Goal: Transaction & Acquisition: Purchase product/service

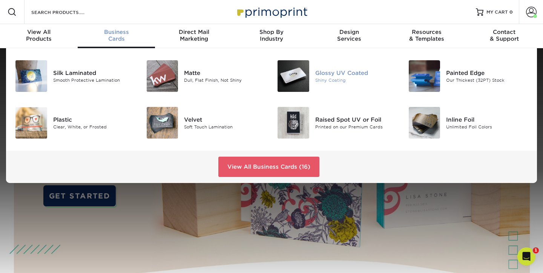
click at [327, 75] on div "Glossy UV Coated" at bounding box center [356, 73] width 82 height 8
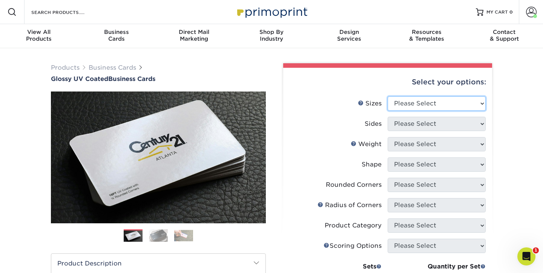
select select "2.00x3.50"
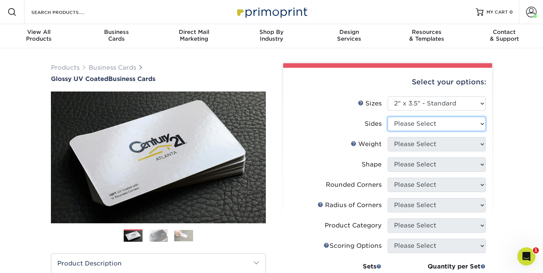
select select "13abbda7-1d64-4f25-8bb2-c179b224825d"
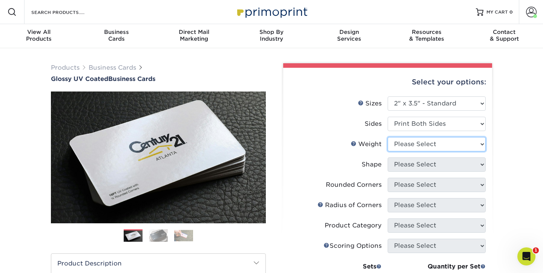
select select "14PT"
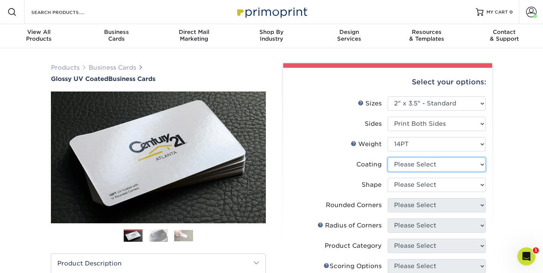
select select "1e8116af-acfc-44b1-83dc-8181aa338834"
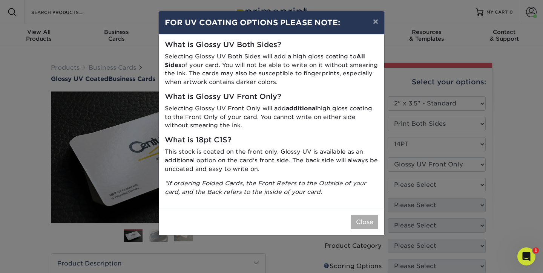
click at [364, 215] on button "Close" at bounding box center [364, 222] width 27 height 14
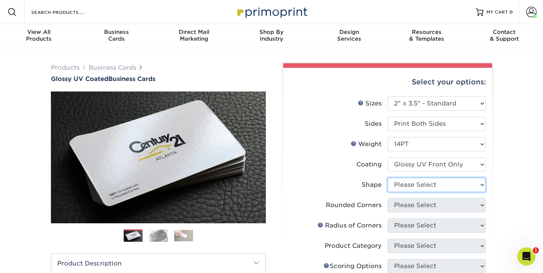
select select "standard"
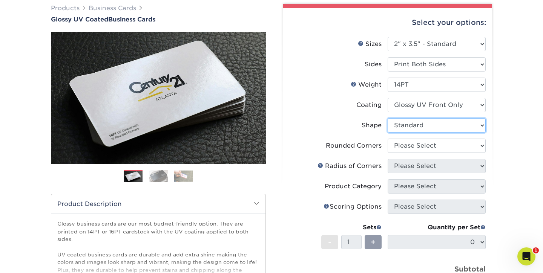
scroll to position [61, 0]
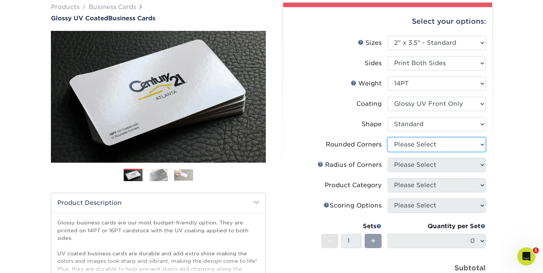
select select "0"
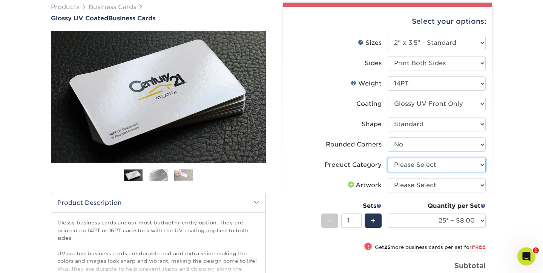
select select "3b5148f1-0588-4f88-a218-97bcfdce65c1"
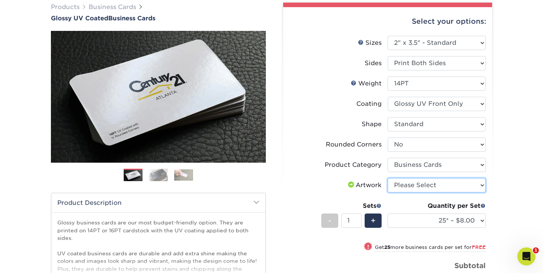
select select "upload"
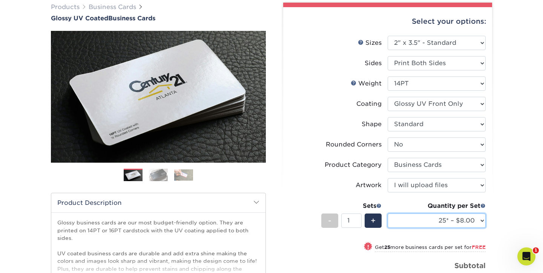
select select "500 – $30.00"
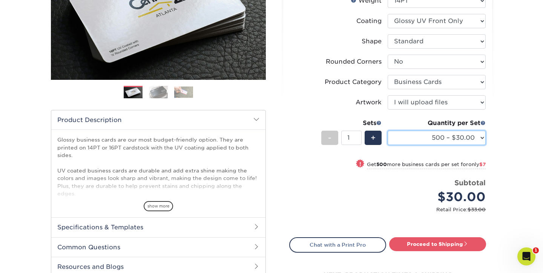
scroll to position [150, 0]
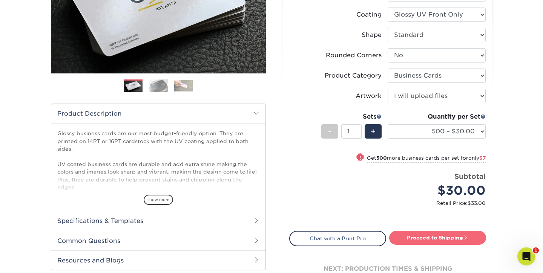
click at [441, 238] on link "Proceed to Shipping" at bounding box center [437, 238] width 97 height 14
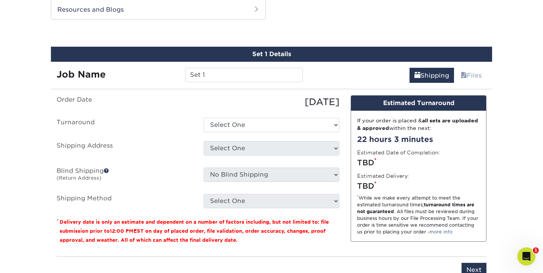
scroll to position [402, 0]
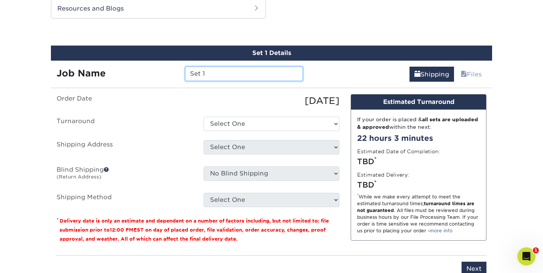
click at [242, 74] on input "Set 1" at bounding box center [243, 74] width 117 height 14
type input "S"
type input "What Scares You? 2025"
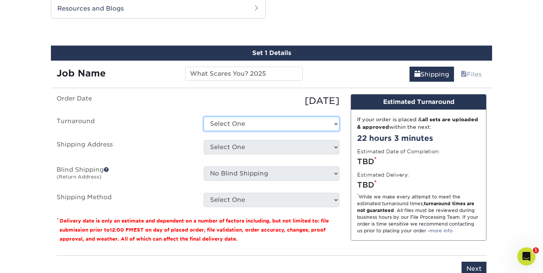
select select "4ed5b183-8b0a-4e92-90c2-1c9810e7d032"
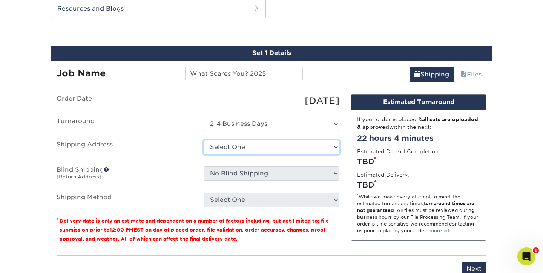
select select "newaddress"
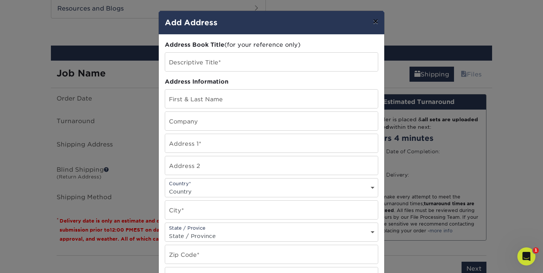
click at [375, 21] on button "×" at bounding box center [375, 21] width 17 height 21
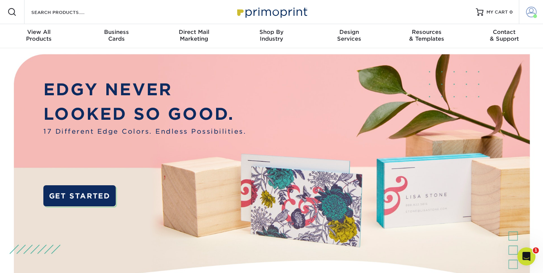
click at [531, 12] on span at bounding box center [531, 12] width 11 height 11
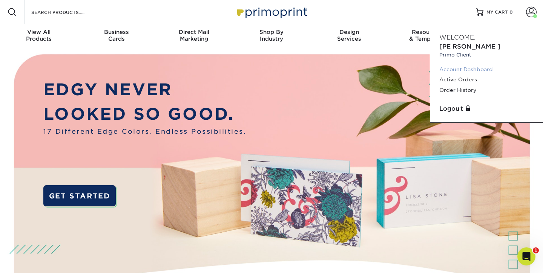
click at [456, 64] on link "Account Dashboard" at bounding box center [486, 69] width 95 height 10
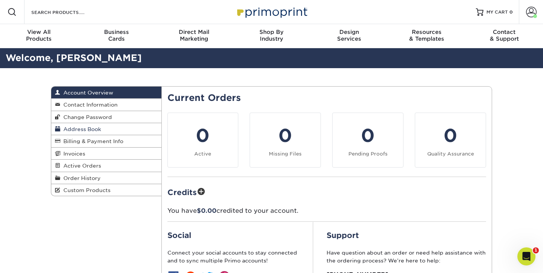
click at [73, 129] on span "Address Book" at bounding box center [80, 129] width 41 height 6
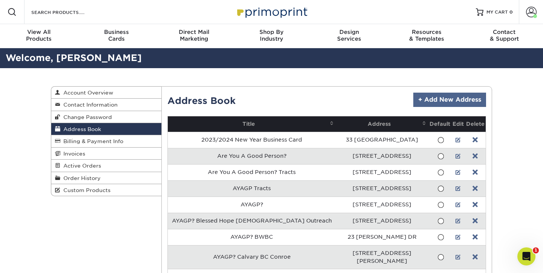
click at [434, 98] on link "+ Add New Address" at bounding box center [449, 100] width 73 height 14
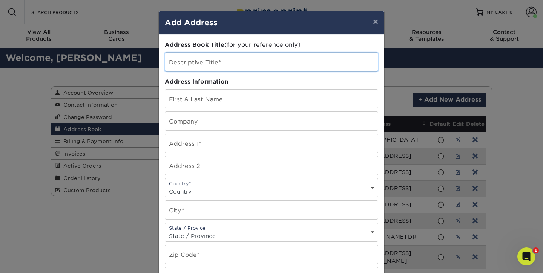
click at [254, 63] on input "text" at bounding box center [271, 62] width 213 height 18
type input "Pastor Kenneth Preston"
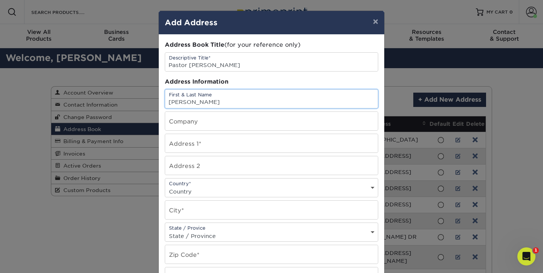
type input "Kenneth Preston"
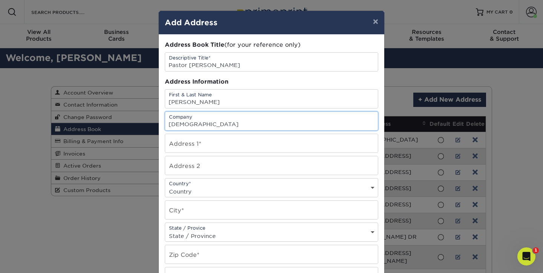
type input "Lakeway Baptist Church"
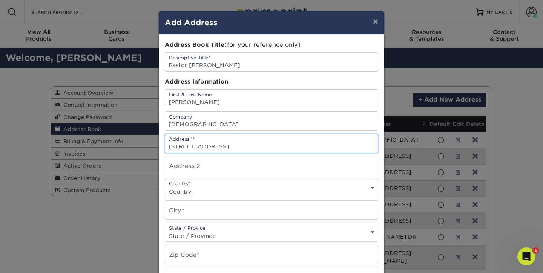
type input "1914 Seven Oak Drive"
select select "US"
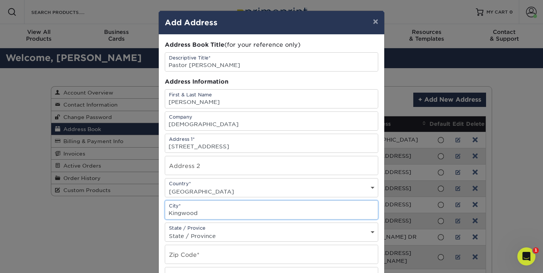
type input "Kingwood"
select select "TX"
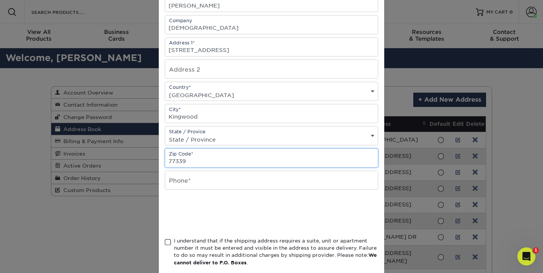
scroll to position [103, 0]
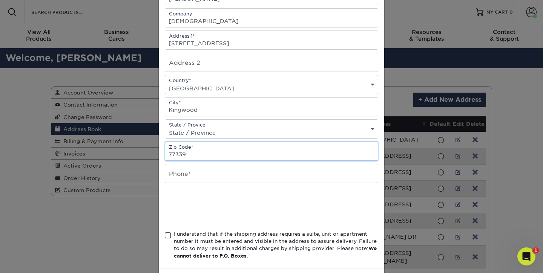
type input "77339"
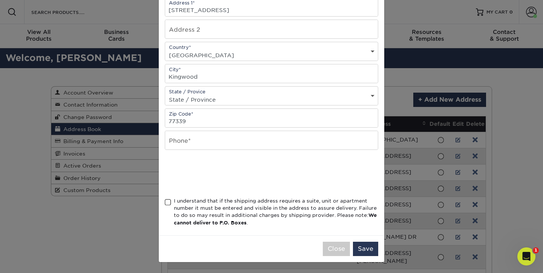
scroll to position [141, 0]
click at [168, 201] on span at bounding box center [168, 202] width 6 height 7
click at [0, 0] on input "I understand that if the shipping address requires a suite, unit or apartment n…" at bounding box center [0, 0] width 0 height 0
click at [362, 246] on button "Save" at bounding box center [365, 249] width 25 height 14
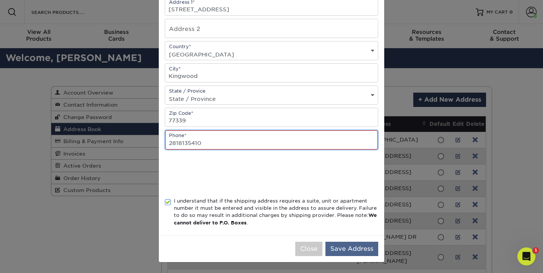
type input "2818135410"
click at [339, 250] on button "Save Address" at bounding box center [351, 249] width 53 height 14
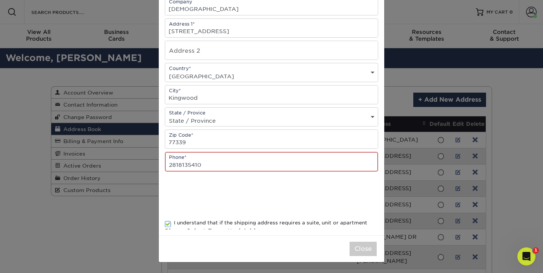
scroll to position [0, 0]
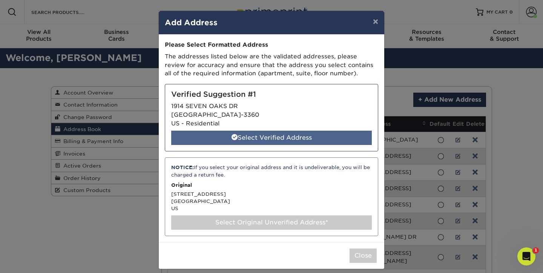
click at [280, 135] on div "Select Verified Address" at bounding box center [271, 138] width 201 height 14
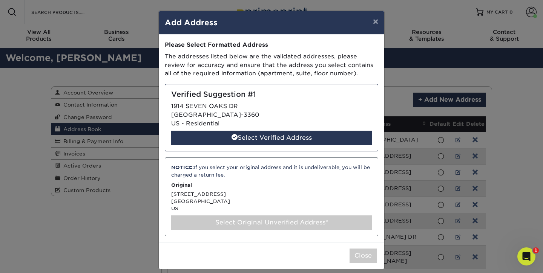
click at [286, 110] on div "Verified Suggestion #1 1914 SEVEN OAKS DR KINGWOOD, TX 77339-3360 US - Resident…" at bounding box center [271, 118] width 213 height 68
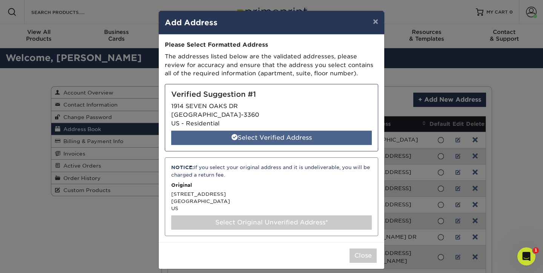
click at [270, 135] on div "Select Verified Address" at bounding box center [271, 138] width 201 height 14
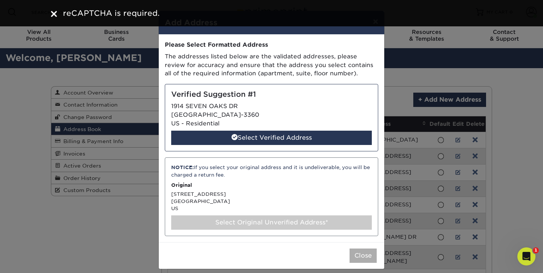
click at [356, 258] on button "Close" at bounding box center [363, 256] width 27 height 14
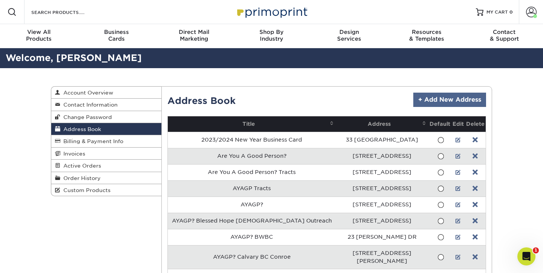
click at [435, 100] on link "+ Add New Address" at bounding box center [449, 100] width 73 height 14
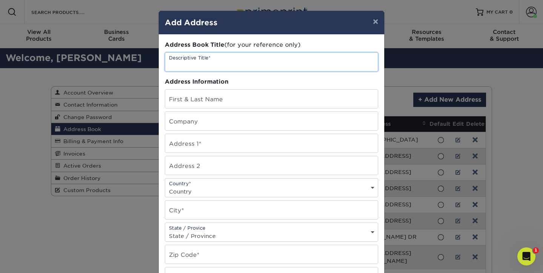
click at [246, 64] on input "text" at bounding box center [271, 62] width 213 height 18
type input "Pastor Kenneth Preston"
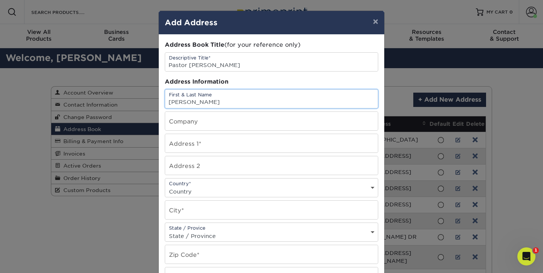
type input "[PERSON_NAME]"
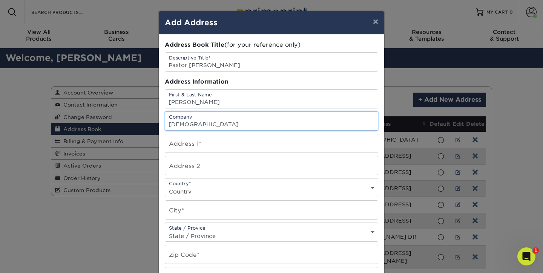
type input "[DEMOGRAPHIC_DATA]"
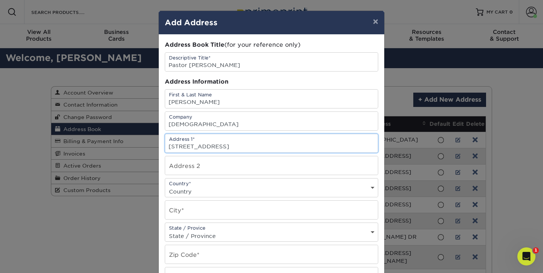
type input "1914 Seven Oaks Drive"
select select "US"
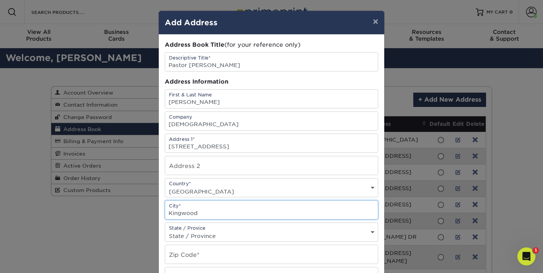
type input "Kingwood"
select select "TX"
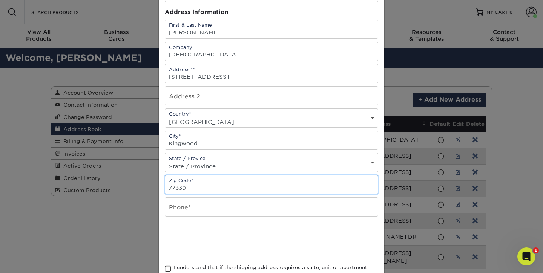
scroll to position [69, 0]
type input "77339"
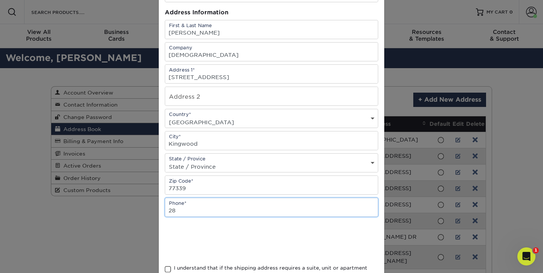
type input "2"
type input "(281) 813-5410"
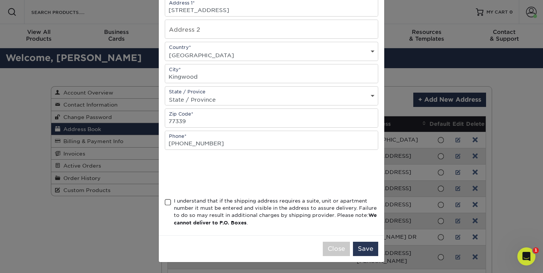
scroll to position [141, 0]
click at [166, 200] on span at bounding box center [168, 202] width 6 height 7
click at [0, 0] on input "I understand that if the shipping address requires a suite, unit or apartment n…" at bounding box center [0, 0] width 0 height 0
click at [365, 249] on button "Save" at bounding box center [365, 249] width 25 height 14
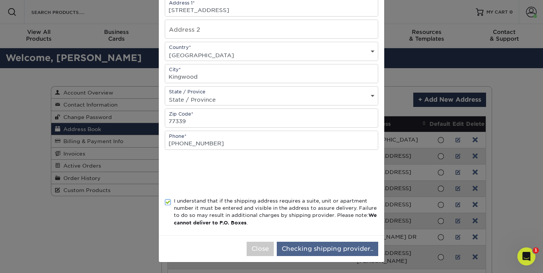
scroll to position [0, 0]
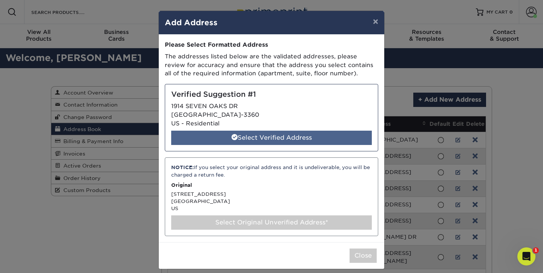
click at [287, 136] on div "Select Verified Address" at bounding box center [271, 138] width 201 height 14
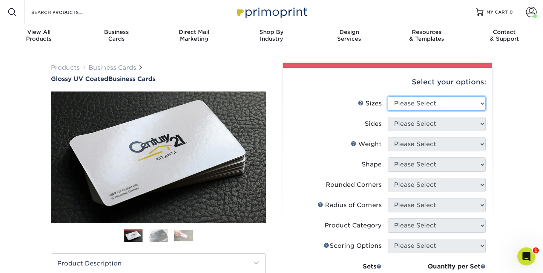
select select "2.00x3.50"
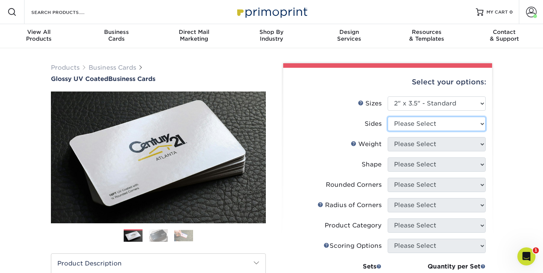
select select "13abbda7-1d64-4f25-8bb2-c179b224825d"
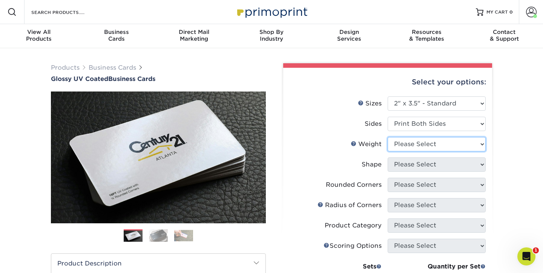
select select "14PT"
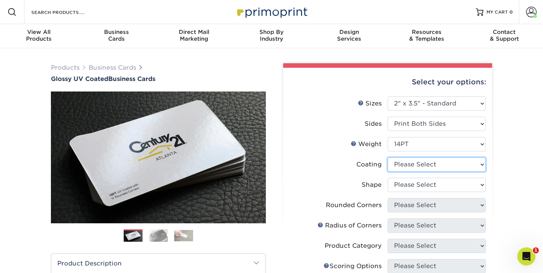
select select "1e8116af-acfc-44b1-83dc-8181aa338834"
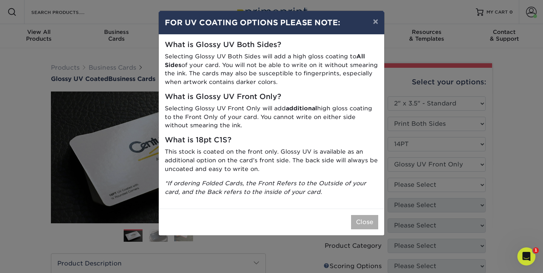
click at [367, 216] on button "Close" at bounding box center [364, 222] width 27 height 14
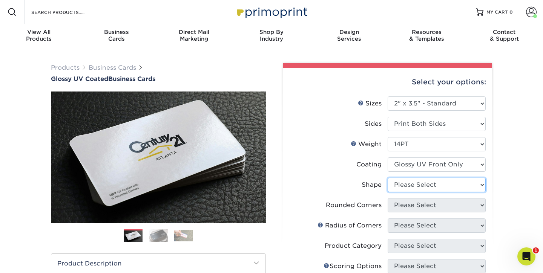
select select "standard"
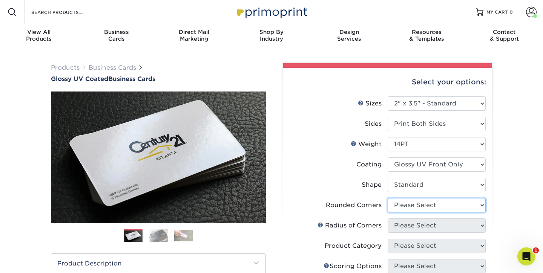
select select "0"
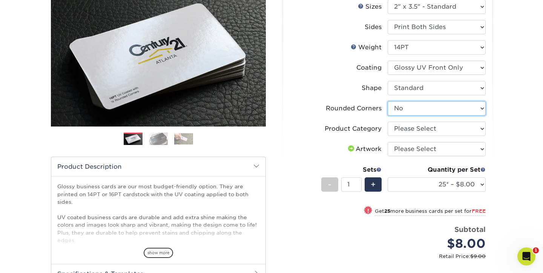
scroll to position [103, 0]
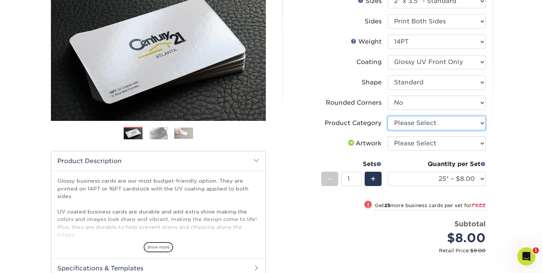
select select "3b5148f1-0588-4f88-a218-97bcfdce65c1"
select select "upload"
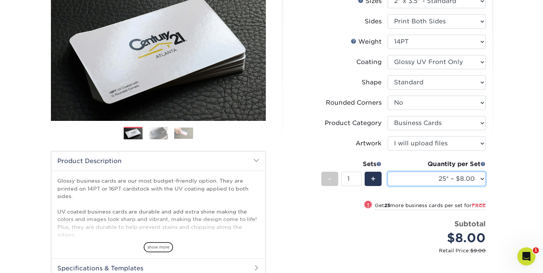
select select "500 – $30.00"
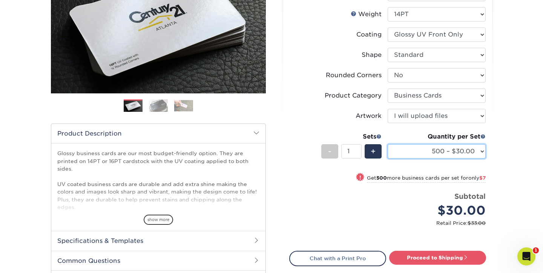
scroll to position [147, 0]
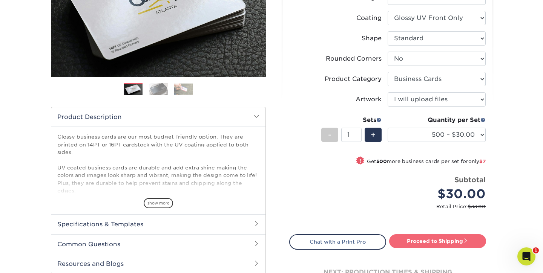
click at [453, 239] on link "Proceed to Shipping" at bounding box center [437, 242] width 97 height 14
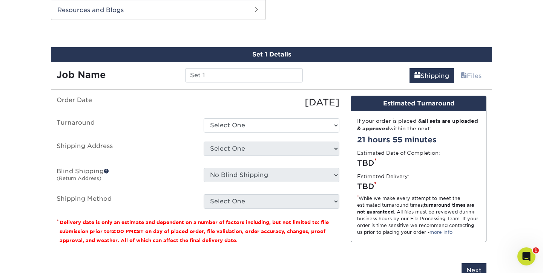
scroll to position [402, 0]
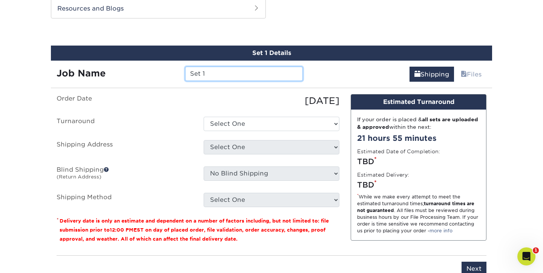
click at [236, 69] on input "Set 1" at bounding box center [243, 74] width 117 height 14
type input "What Scares You? 2025"
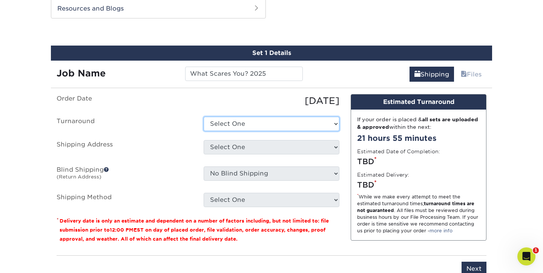
select select "4ed5b183-8b0a-4e92-90c2-1c9810e7d032"
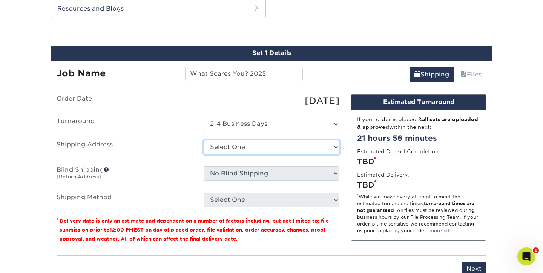
select select "286622"
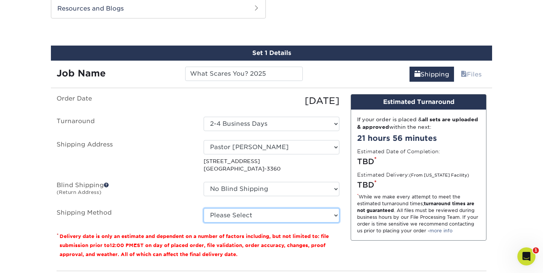
select select "03"
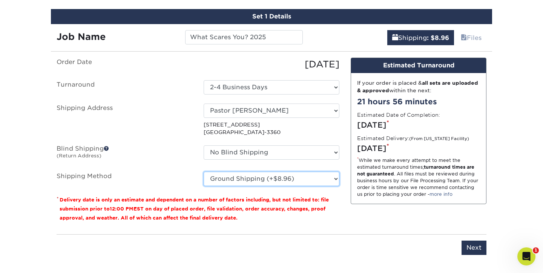
scroll to position [440, 0]
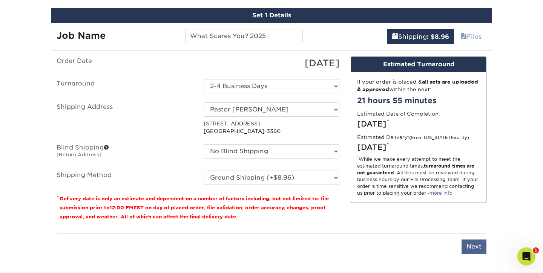
click at [472, 245] on input "Next" at bounding box center [474, 247] width 25 height 14
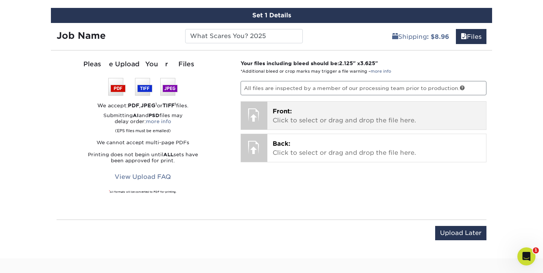
click at [339, 114] on p "Front: Click to select or drag and drop the file here." at bounding box center [377, 116] width 209 height 18
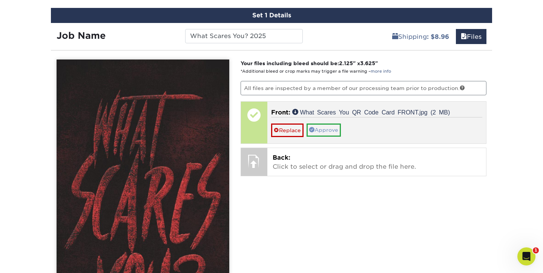
click at [328, 128] on link "Approve" at bounding box center [324, 130] width 34 height 13
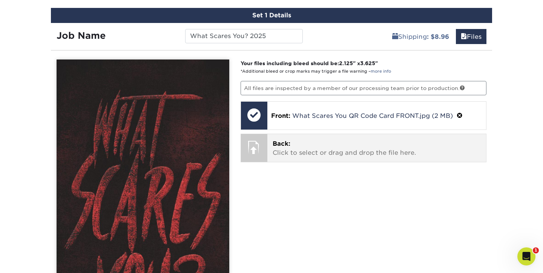
click at [324, 149] on p "Back: Click to select or drag and drop the file here." at bounding box center [377, 149] width 209 height 18
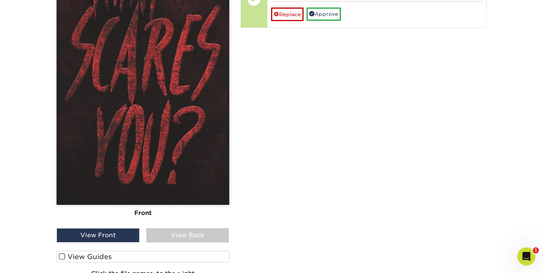
scroll to position [589, 0]
click at [183, 233] on div "View Back" at bounding box center [187, 235] width 83 height 14
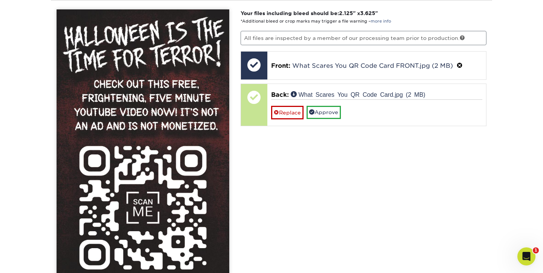
scroll to position [490, 0]
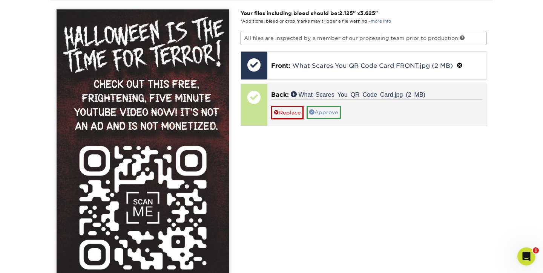
click at [330, 112] on link "Approve" at bounding box center [324, 112] width 34 height 13
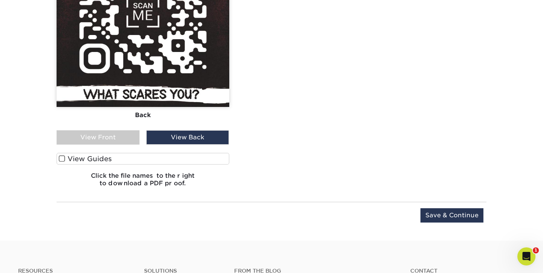
scroll to position [688, 0]
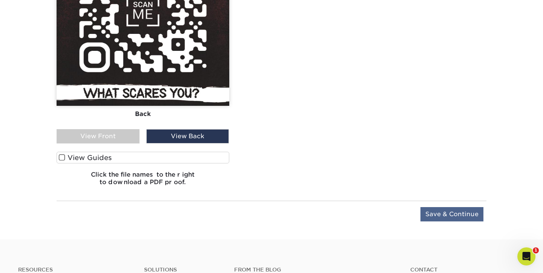
click at [444, 212] on input "Save & Continue" at bounding box center [451, 214] width 63 height 14
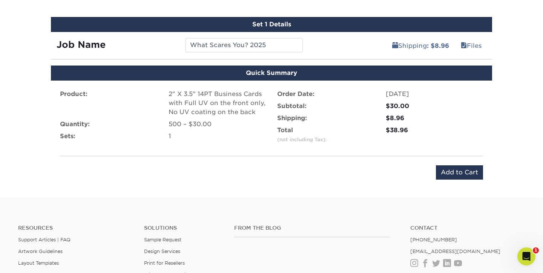
scroll to position [424, 0]
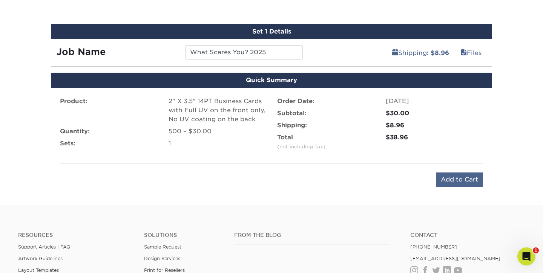
click at [460, 178] on input "Add to Cart" at bounding box center [459, 180] width 47 height 14
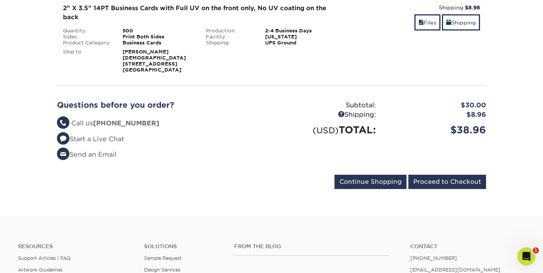
scroll to position [134, 0]
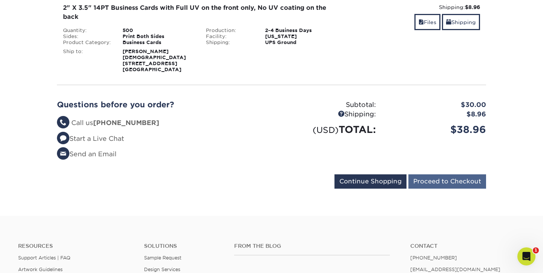
click at [454, 189] on input "Proceed to Checkout" at bounding box center [447, 182] width 78 height 14
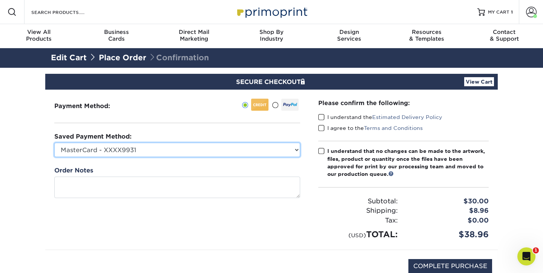
click at [238, 148] on select "MasterCard - XXXX9931 MasterCard - XXXX0200 New Credit Card" at bounding box center [177, 150] width 246 height 14
select select
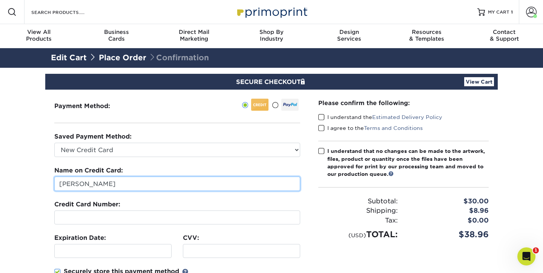
click at [125, 187] on input "Kevin Murdoch" at bounding box center [177, 184] width 246 height 14
type input "K"
type input "[PERSON_NAME]"
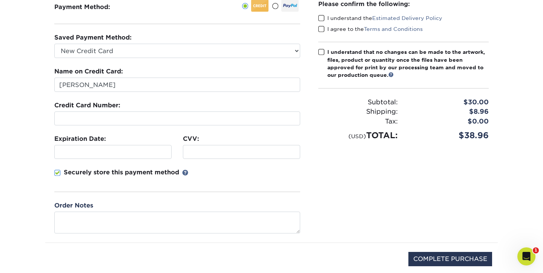
scroll to position [119, 0]
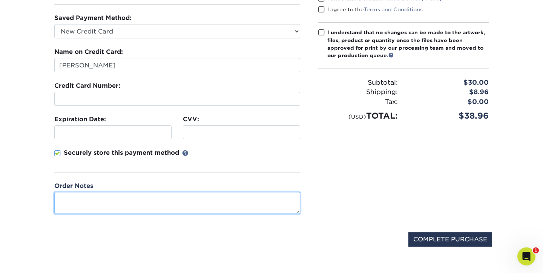
click at [75, 197] on textarea at bounding box center [177, 202] width 246 height 21
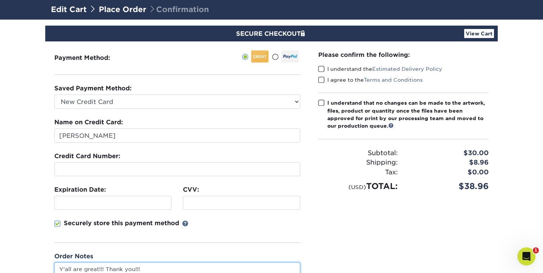
scroll to position [48, 0]
type textarea "Y'all are great!!! Thank you!!!"
click at [322, 68] on span at bounding box center [321, 69] width 6 height 7
click at [0, 0] on input "I understand the Estimated Delivery Policy" at bounding box center [0, 0] width 0 height 0
click at [321, 79] on span at bounding box center [321, 80] width 6 height 7
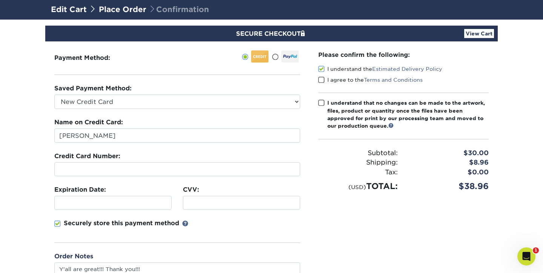
click at [0, 0] on input "I agree to the Terms and Conditions" at bounding box center [0, 0] width 0 height 0
click at [321, 101] on span at bounding box center [321, 103] width 6 height 7
click at [0, 0] on input "I understand that no changes can be made to the artwork, files, product or quan…" at bounding box center [0, 0] width 0 height 0
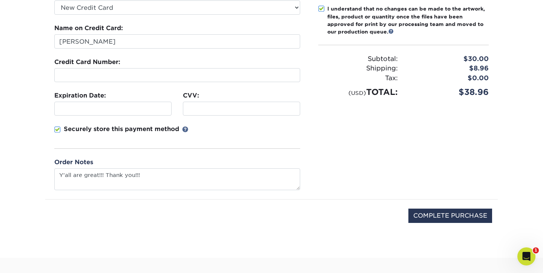
scroll to position [144, 0]
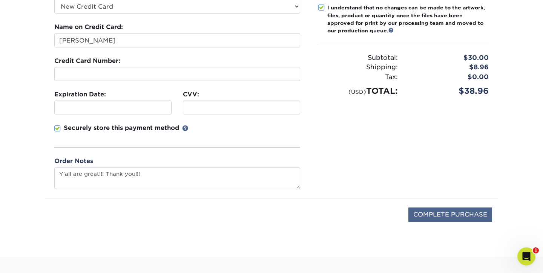
click at [433, 212] on input "COMPLETE PURCHASE" at bounding box center [450, 215] width 84 height 14
type input "PROCESSING, PLEASE WAIT..."
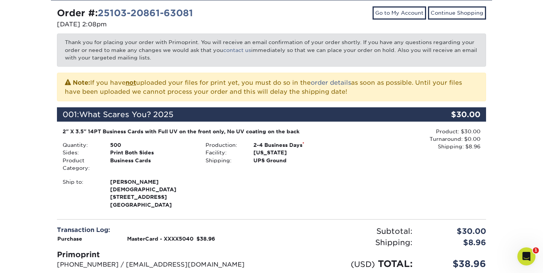
scroll to position [103, 0]
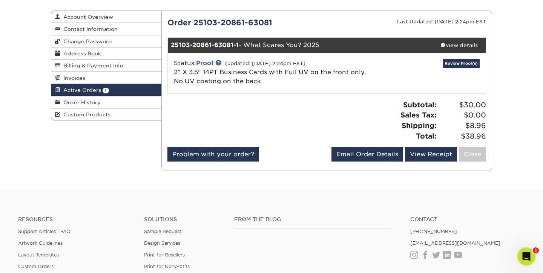
scroll to position [76, 0]
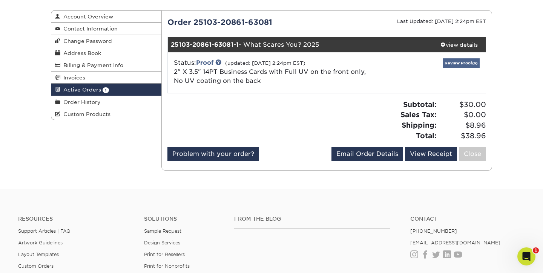
click at [462, 64] on link "Review Proof(s)" at bounding box center [461, 62] width 37 height 9
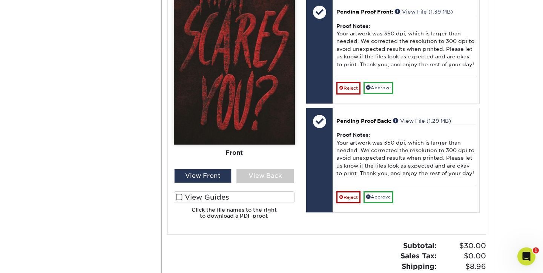
scroll to position [405, 0]
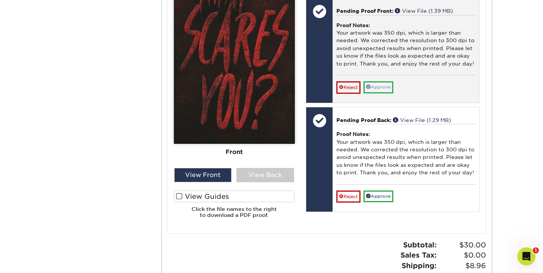
click at [391, 93] on link "Approve" at bounding box center [379, 87] width 30 height 12
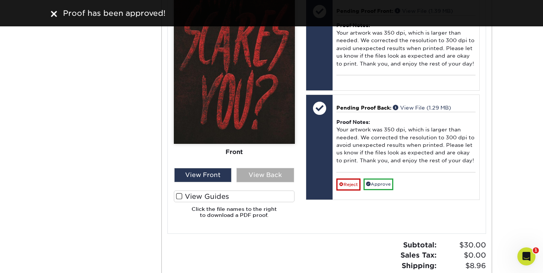
click at [267, 181] on div "View Back" at bounding box center [265, 175] width 58 height 14
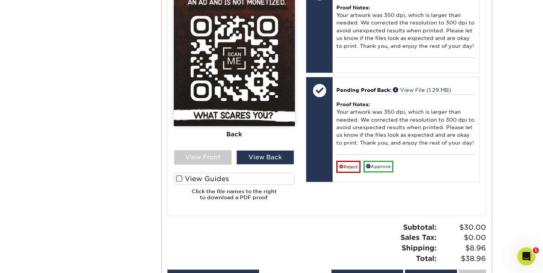
scroll to position [430, 0]
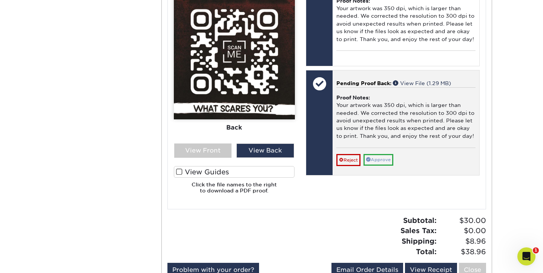
click at [382, 166] on link "Approve" at bounding box center [379, 160] width 30 height 12
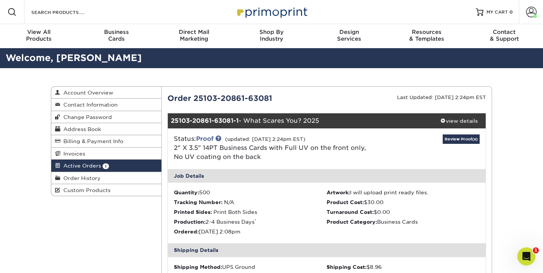
scroll to position [0, 0]
